Goal: Transaction & Acquisition: Book appointment/travel/reservation

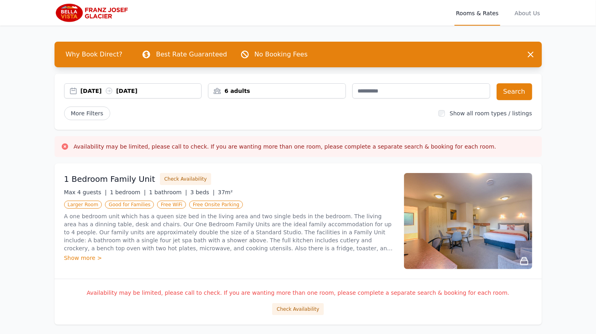
click at [164, 95] on div "[DATE] [DATE]" at bounding box center [133, 90] width 138 height 15
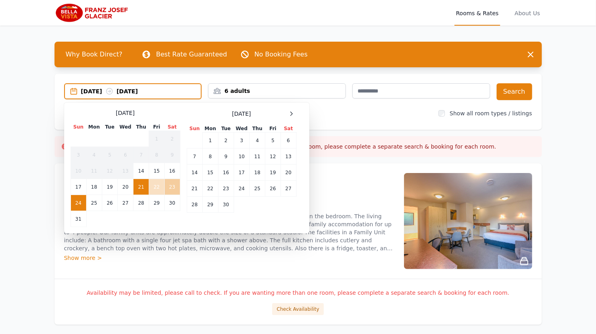
click at [174, 183] on td "23" at bounding box center [172, 187] width 16 height 16
click at [72, 200] on td "24" at bounding box center [78, 203] width 16 height 16
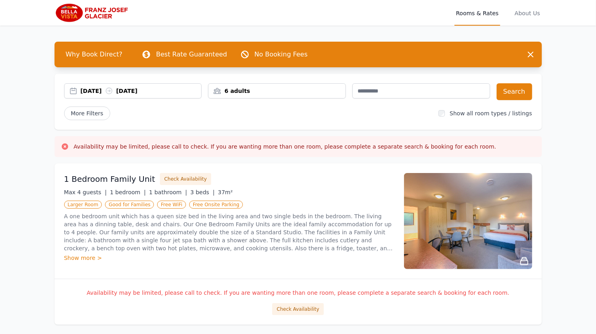
click at [274, 88] on div "6 adults" at bounding box center [276, 91] width 137 height 8
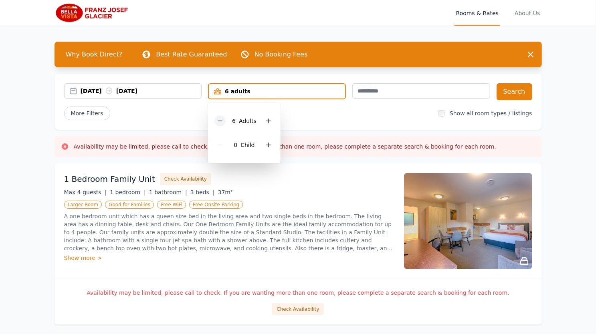
click at [222, 121] on icon at bounding box center [220, 121] width 4 height 0
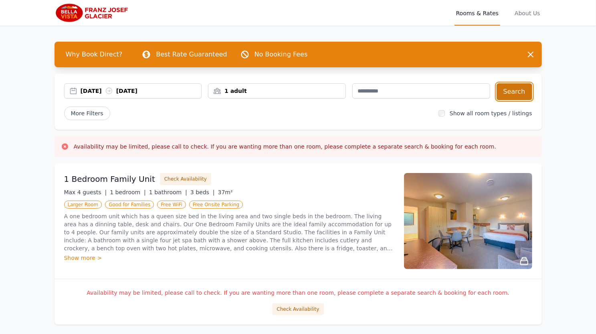
click at [506, 95] on button "Search" at bounding box center [514, 91] width 36 height 17
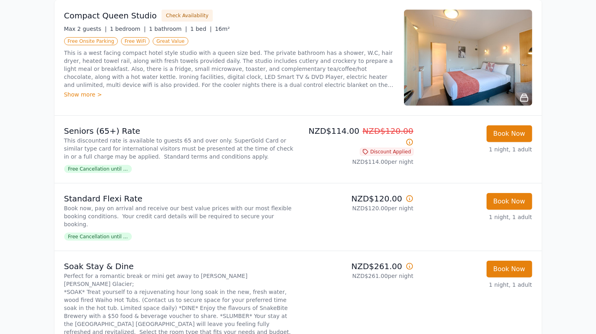
scroll to position [137, 0]
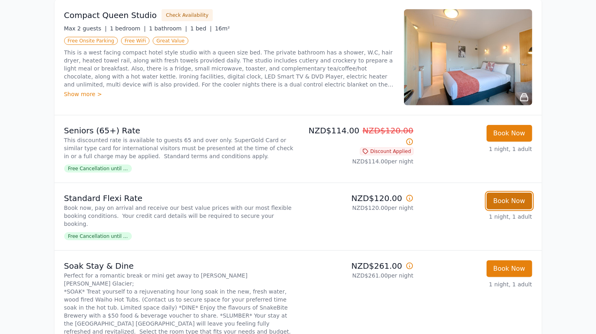
click at [508, 201] on button "Book Now" at bounding box center [509, 201] width 46 height 17
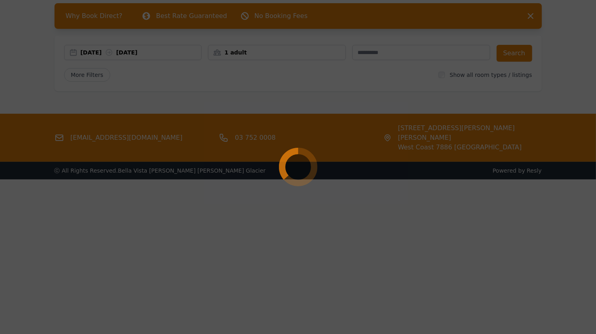
scroll to position [38, 0]
select select "**"
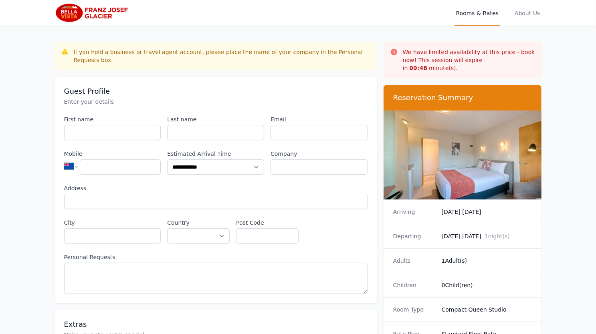
click at [70, 10] on img at bounding box center [92, 12] width 77 height 19
